Goal: Task Accomplishment & Management: Manage account settings

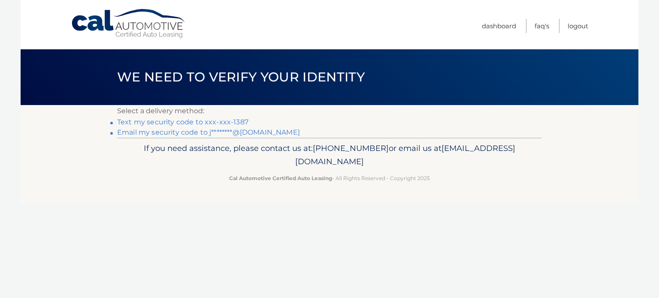
click at [153, 121] on link "Text my security code to xxx-xxx-1387" at bounding box center [182, 122] width 131 height 8
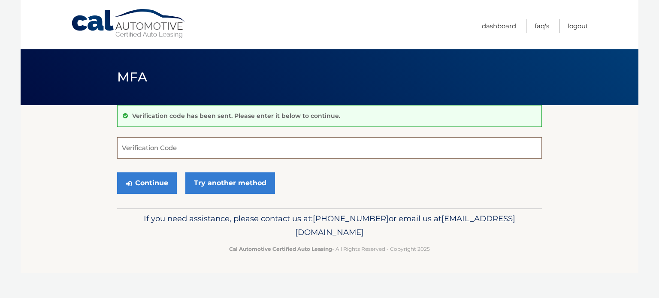
drag, startPoint x: 163, startPoint y: 143, endPoint x: 177, endPoint y: 164, distance: 24.7
click at [177, 164] on form "Verification Code Continue Try another method" at bounding box center [329, 167] width 425 height 61
click at [166, 149] on input "Verification Code" at bounding box center [329, 147] width 425 height 21
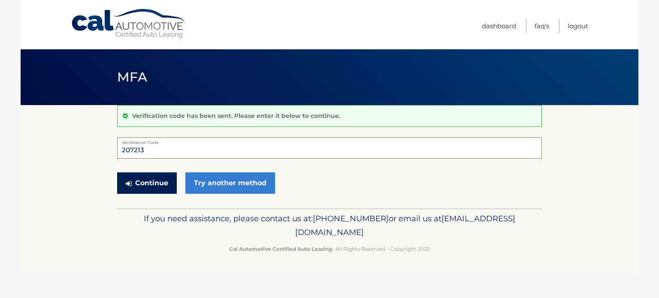
type input "207213"
click at [156, 181] on button "Continue" at bounding box center [147, 182] width 60 height 21
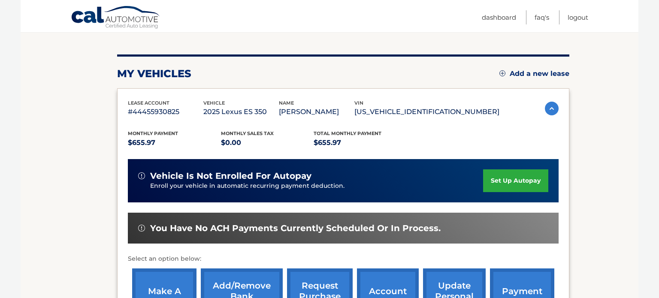
scroll to position [98, 0]
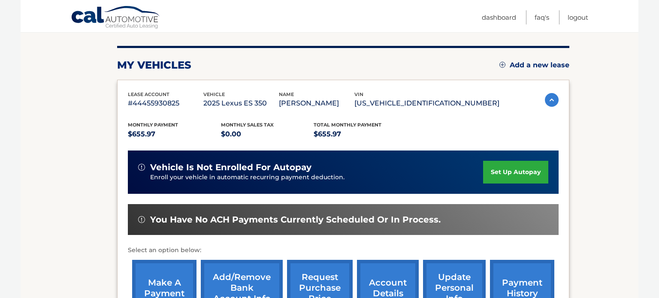
click at [522, 170] on link "set up autopay" at bounding box center [515, 172] width 65 height 23
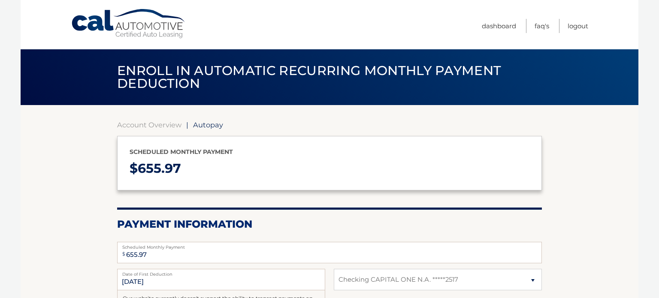
select select "MGQyMGQ1ZTQtNzQ5ZC00ZmI2LTgwMzUtN2ZhNDY0Mzk2YTNk"
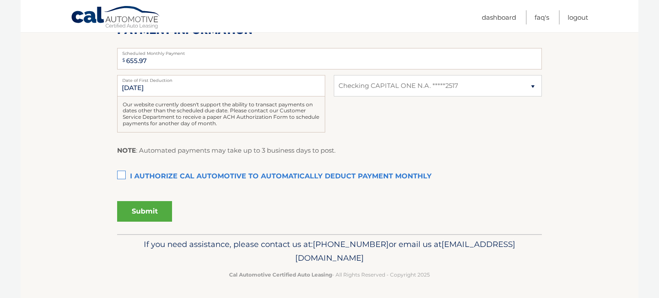
scroll to position [194, 0]
click at [120, 173] on label "I authorize cal automotive to automatically deduct payment monthly This checkbo…" at bounding box center [329, 176] width 425 height 17
click at [0, 0] on input "I authorize cal automotive to automatically deduct payment monthly This checkbo…" at bounding box center [0, 0] width 0 height 0
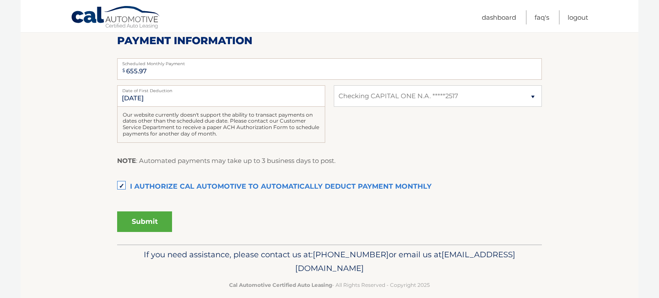
scroll to position [181, 0]
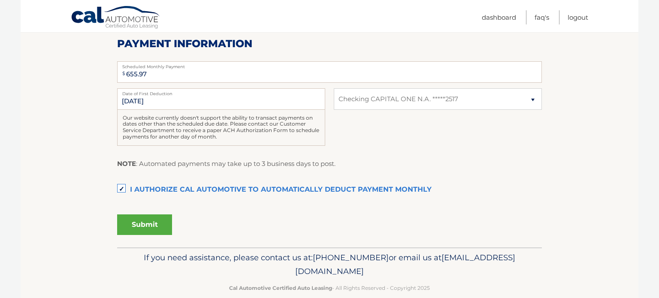
click at [147, 227] on button "Submit" at bounding box center [144, 224] width 55 height 21
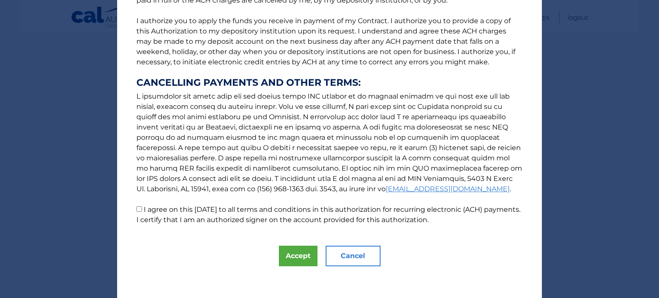
scroll to position [107, 0]
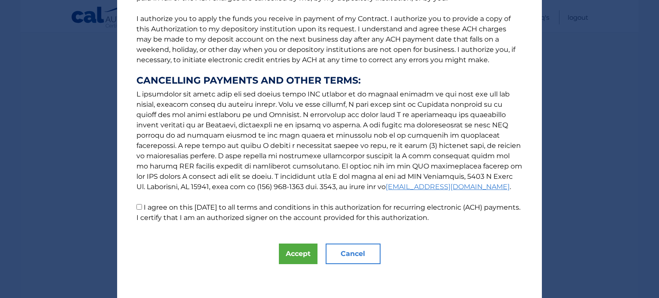
click at [140, 208] on input "I agree on this 09/17/2025 to all terms and conditions in this authorization fo…" at bounding box center [139, 207] width 6 height 6
checkbox input "true"
click at [298, 256] on button "Accept" at bounding box center [298, 254] width 39 height 21
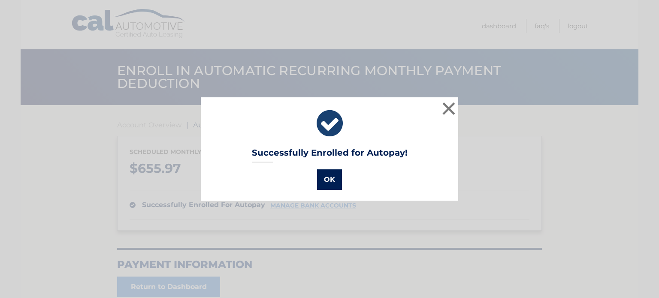
click at [331, 180] on button "OK" at bounding box center [329, 179] width 25 height 21
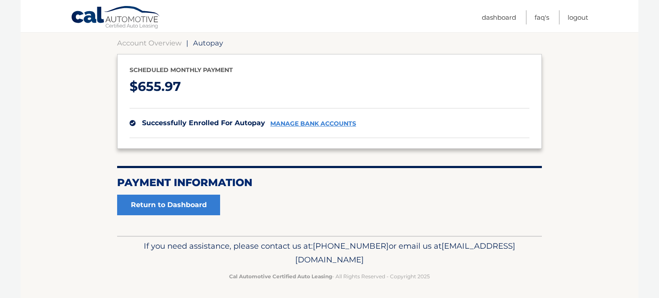
scroll to position [84, 0]
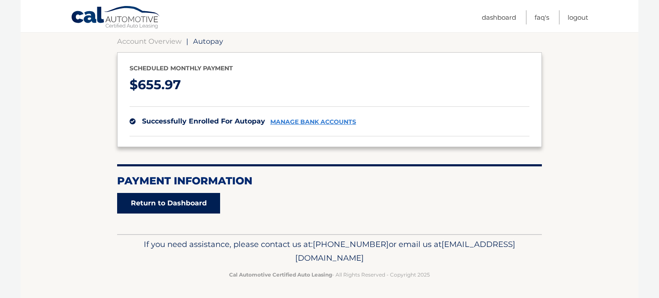
click at [173, 202] on link "Return to Dashboard" at bounding box center [168, 203] width 103 height 21
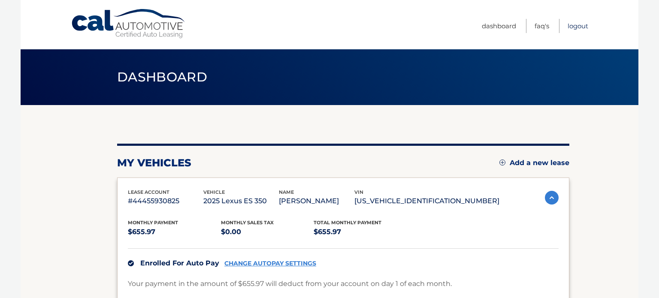
click at [580, 24] on link "Logout" at bounding box center [578, 26] width 21 height 14
